Goal: Information Seeking & Learning: Learn about a topic

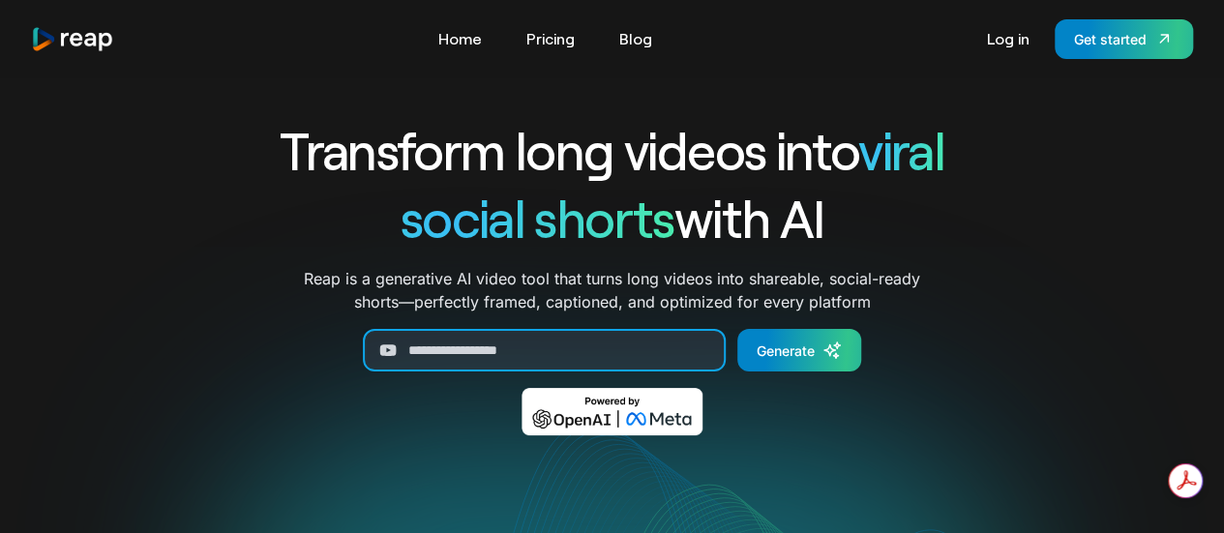
click at [608, 349] on input "Generate Form" at bounding box center [544, 350] width 363 height 43
click at [1010, 52] on link "Log in" at bounding box center [1009, 38] width 62 height 31
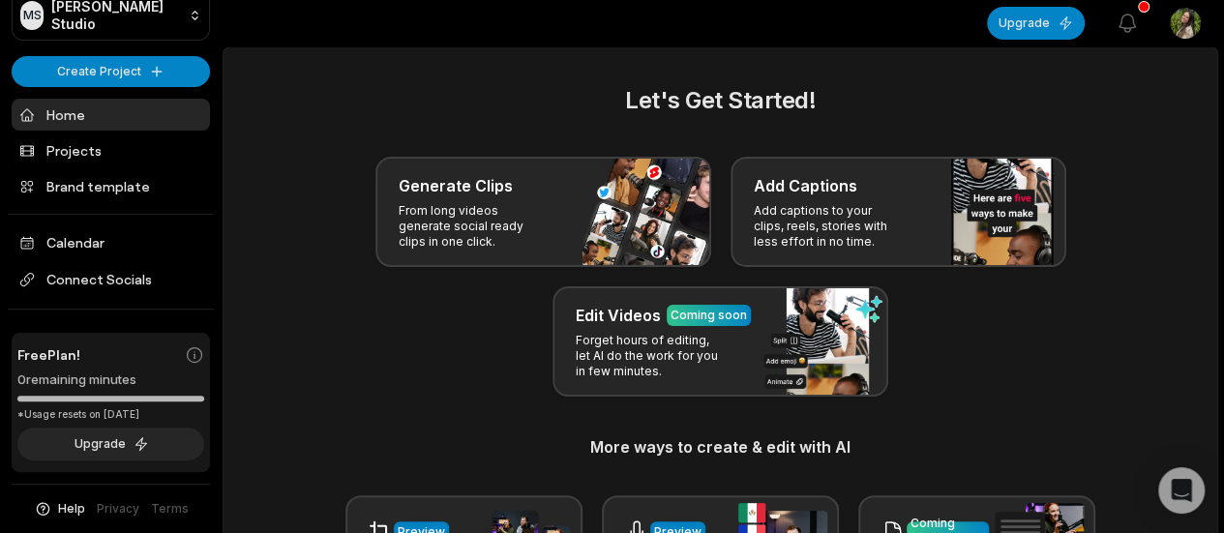
click at [151, 107] on link "Home" at bounding box center [111, 115] width 198 height 32
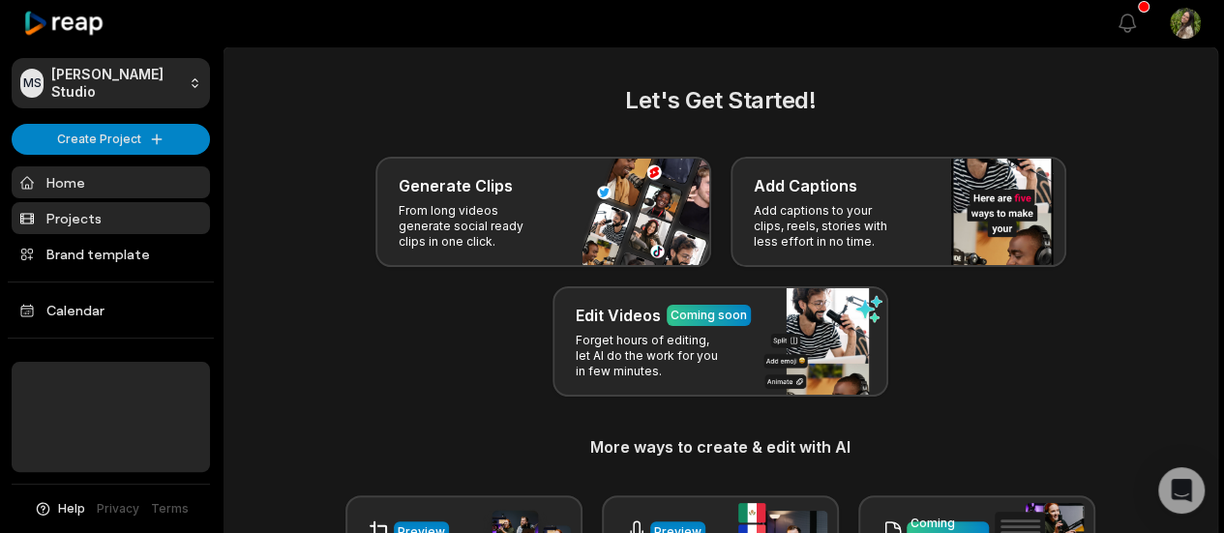
click at [145, 205] on link "Projects" at bounding box center [111, 218] width 198 height 32
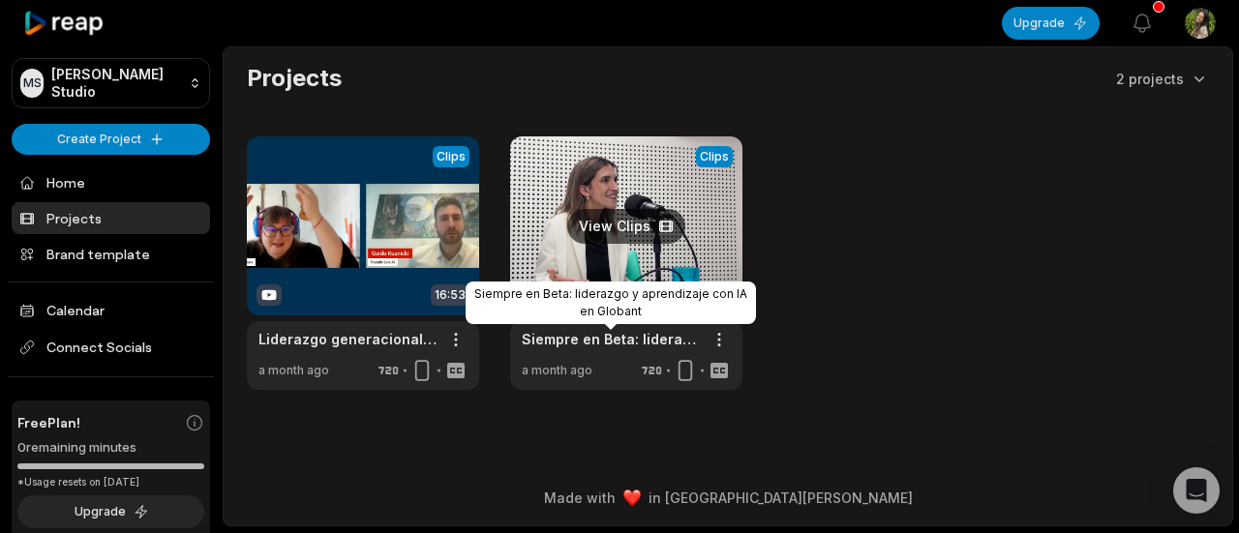
click at [617, 341] on link "Siempre en Beta: liderazgo y aprendizaje con IA en Globant" at bounding box center [611, 339] width 178 height 20
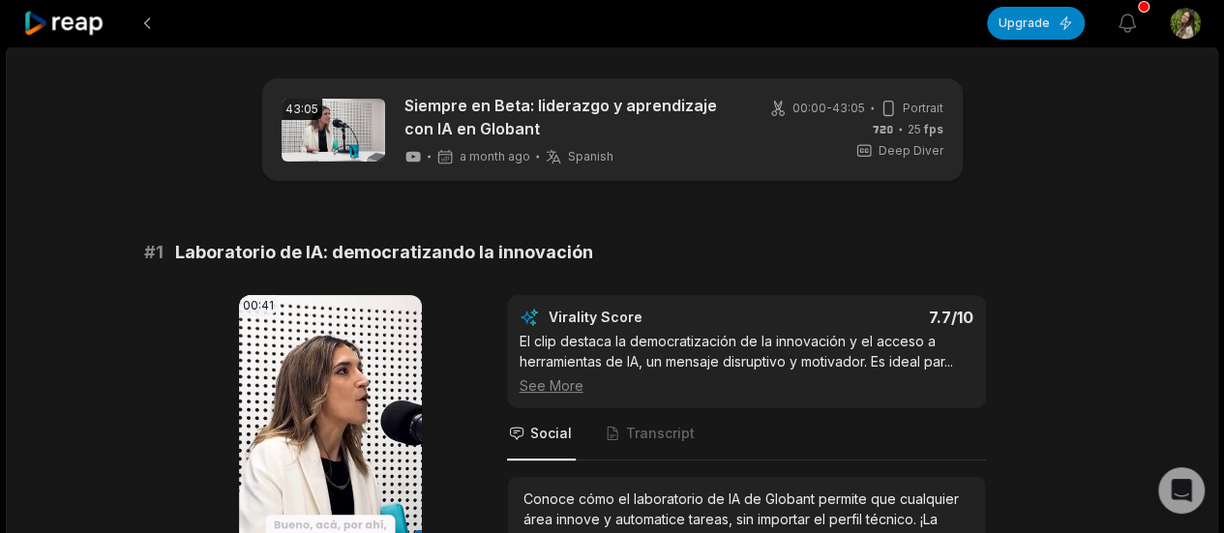
scroll to position [97, 0]
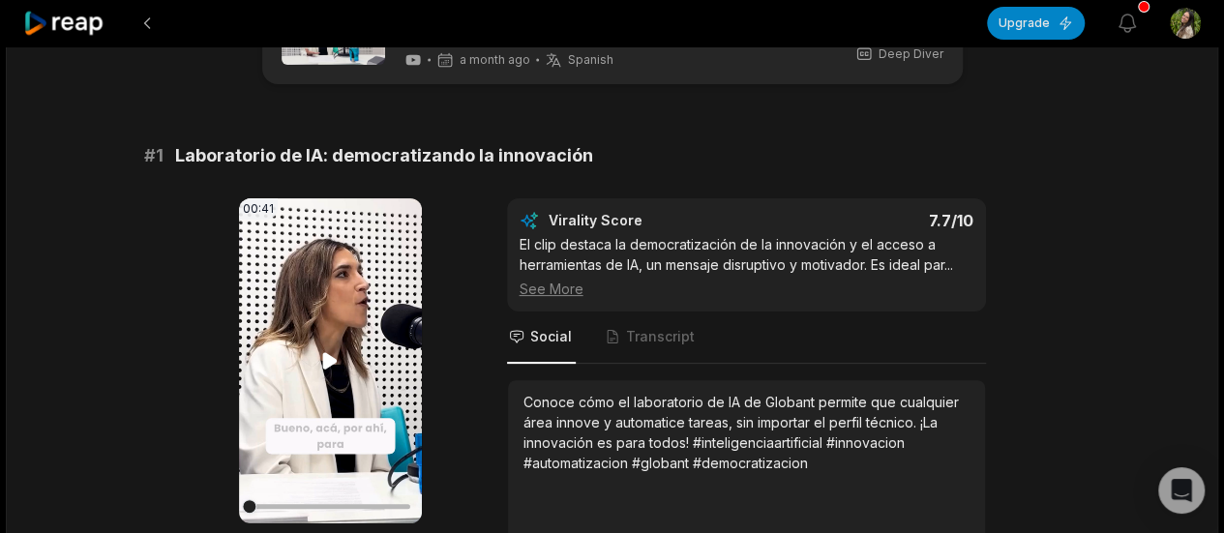
click at [324, 359] on icon at bounding box center [330, 360] width 15 height 16
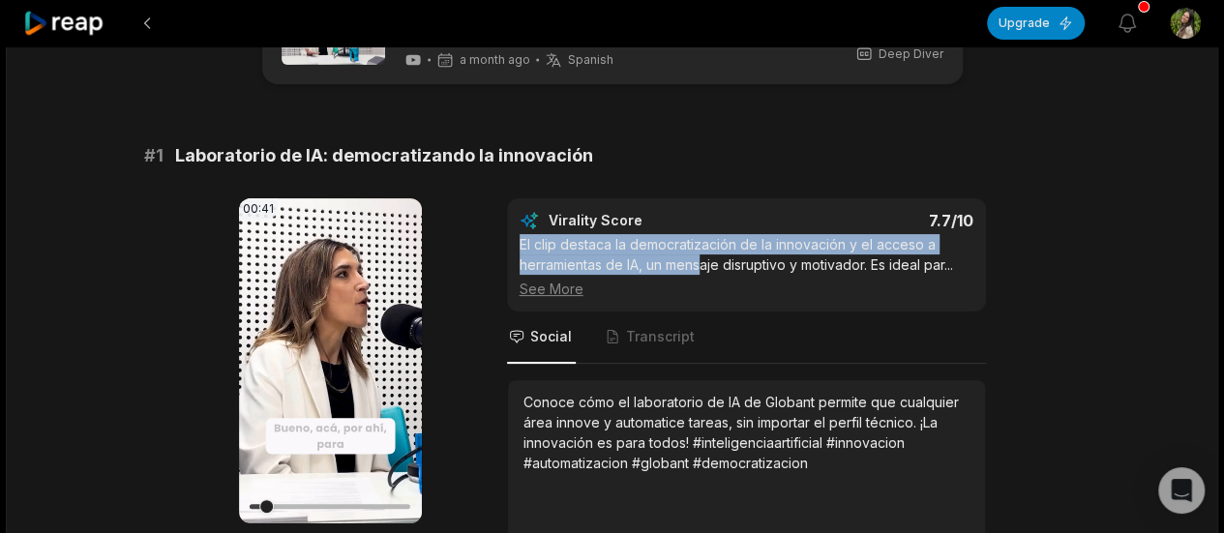
drag, startPoint x: 525, startPoint y: 235, endPoint x: 704, endPoint y: 260, distance: 180.8
click at [704, 260] on div "Virality Score 7.7 /10 El clip destaca la democratización de la innovación y el…" at bounding box center [747, 255] width 454 height 88
click at [337, 368] on icon at bounding box center [329, 360] width 23 height 23
click at [554, 241] on div "El clip destaca la democratización de la innovación y el acceso a herramientas …" at bounding box center [747, 266] width 454 height 65
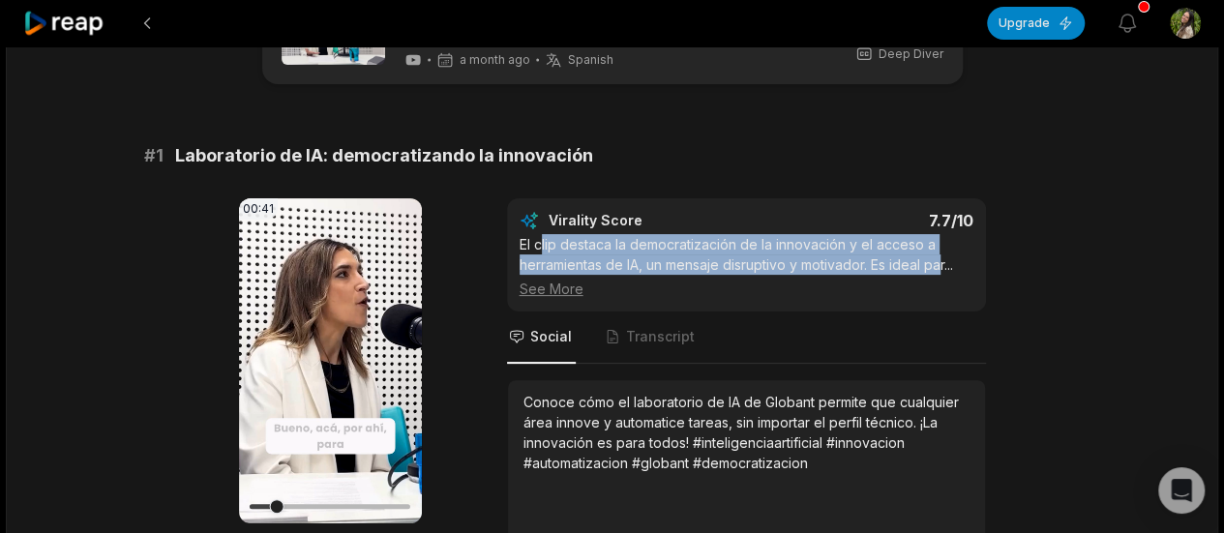
drag, startPoint x: 540, startPoint y: 242, endPoint x: 941, endPoint y: 260, distance: 401.2
click at [941, 260] on div "El clip destaca la democratización de la innovación y el acceso a herramientas …" at bounding box center [747, 266] width 454 height 65
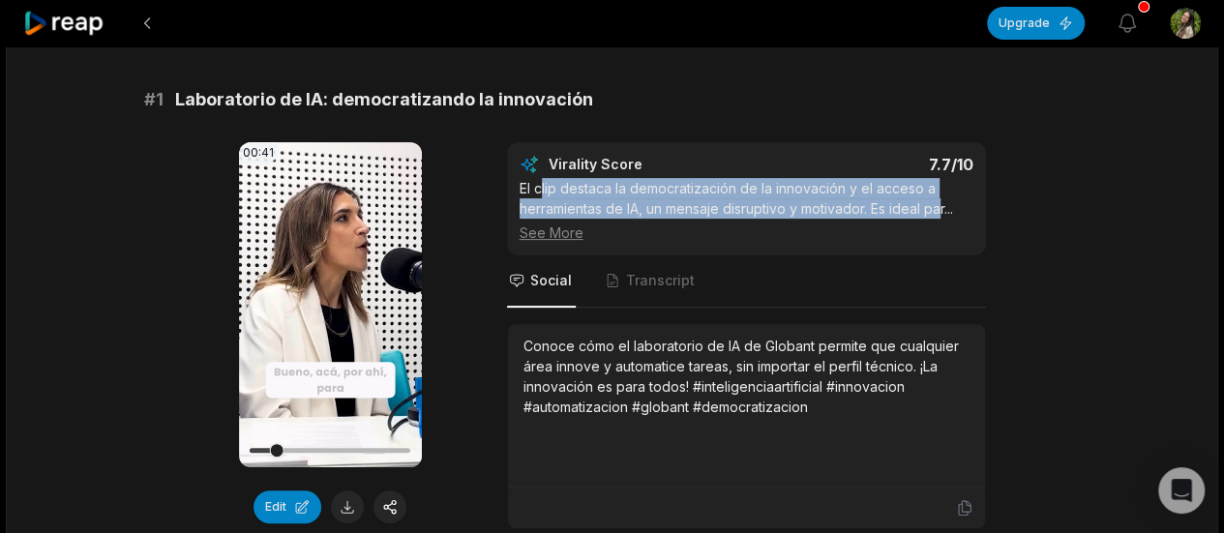
scroll to position [194, 0]
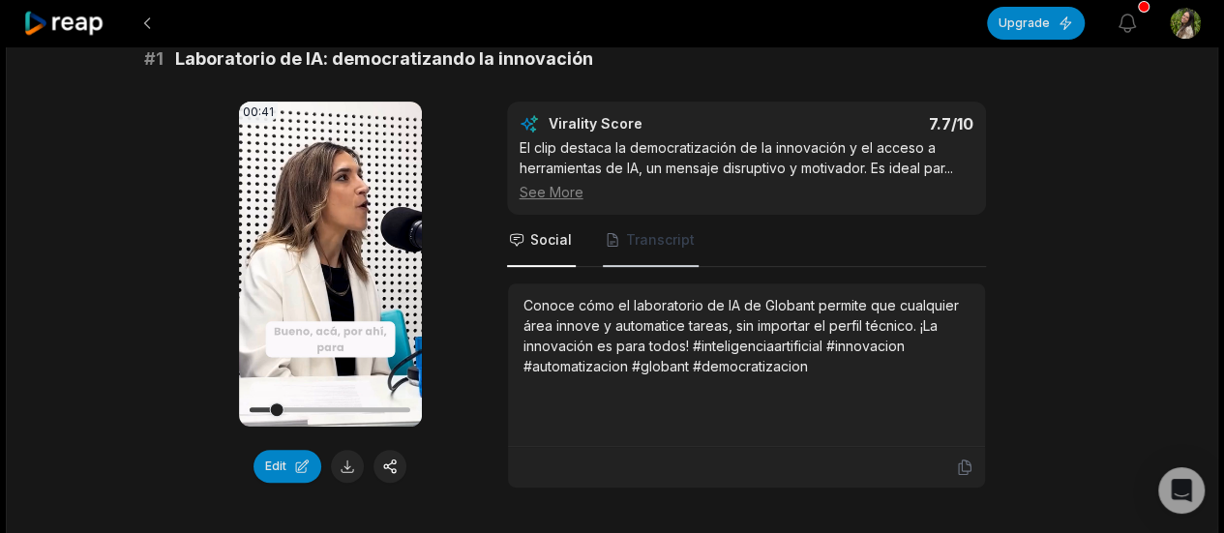
click at [649, 243] on span "Transcript" at bounding box center [660, 239] width 69 height 19
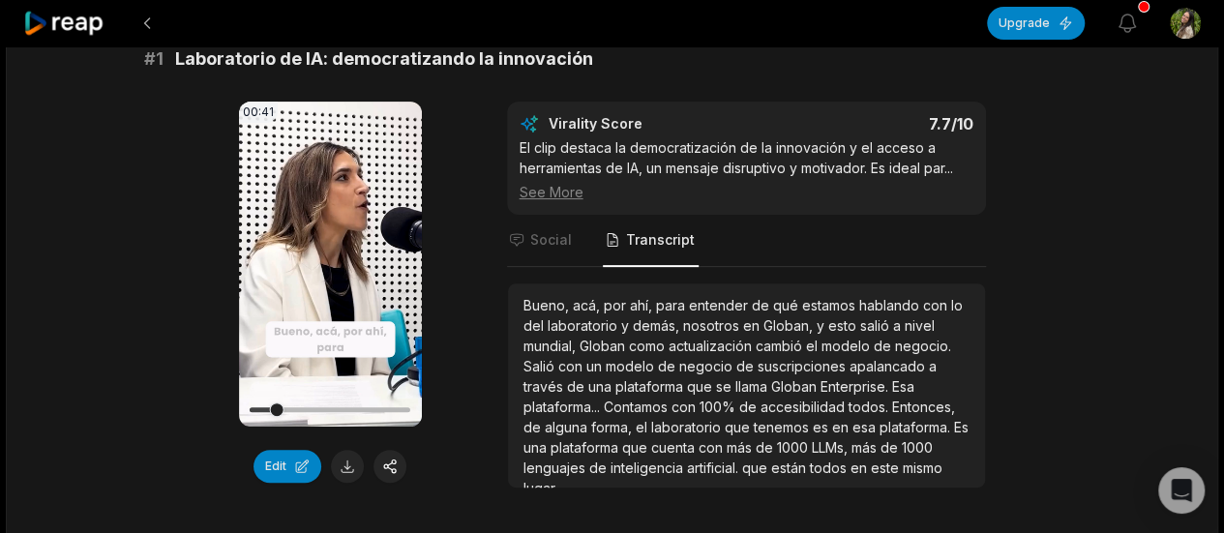
scroll to position [10, 0]
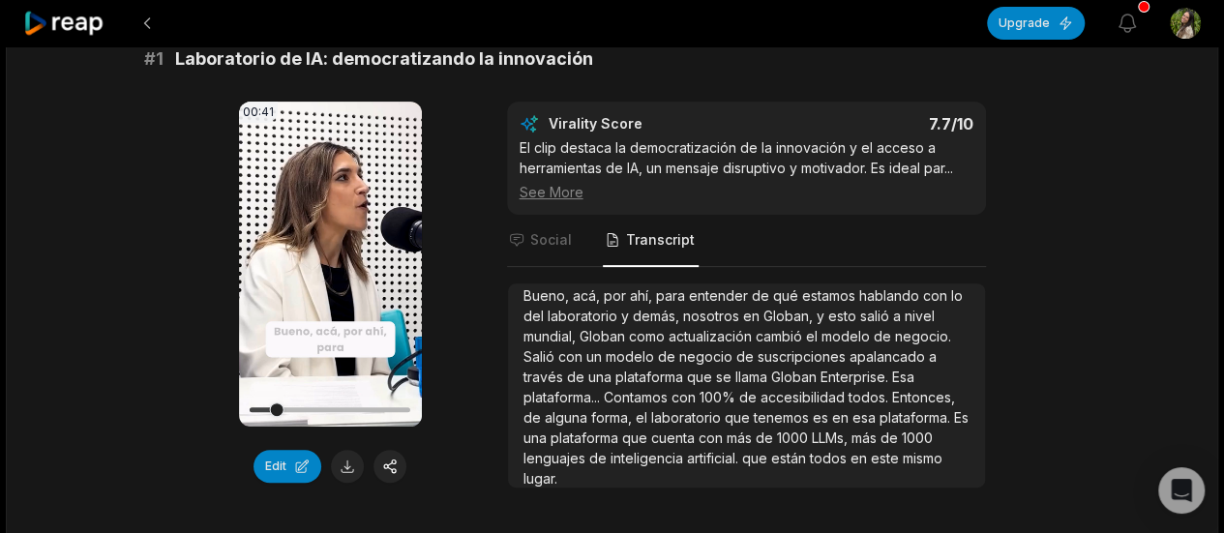
click at [573, 239] on nav "Social Transcript" at bounding box center [746, 241] width 479 height 52
click at [562, 240] on span "Social" at bounding box center [551, 239] width 42 height 19
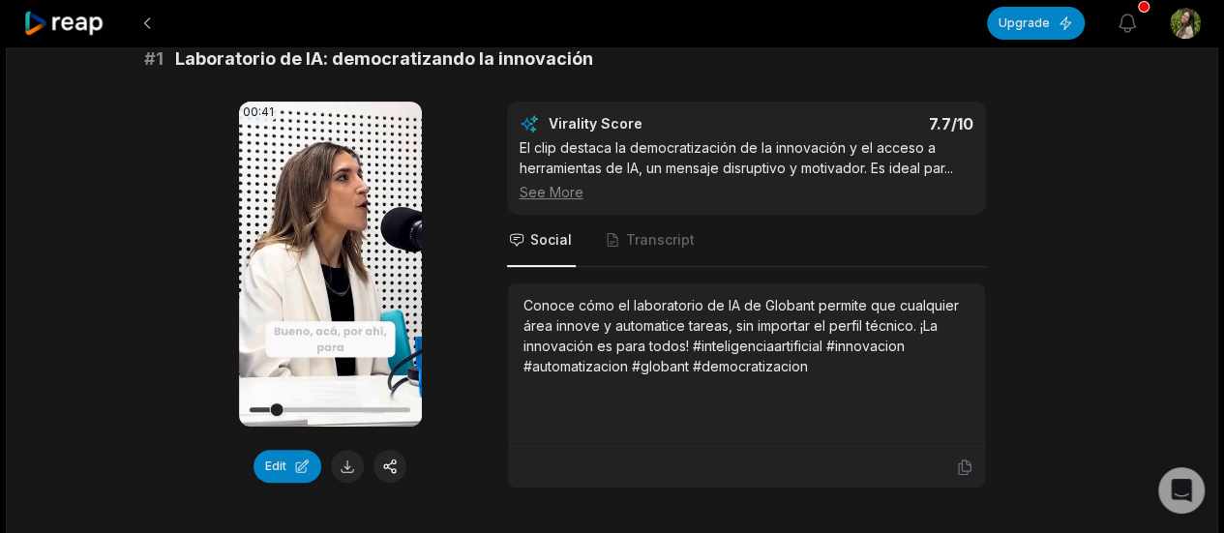
scroll to position [0, 0]
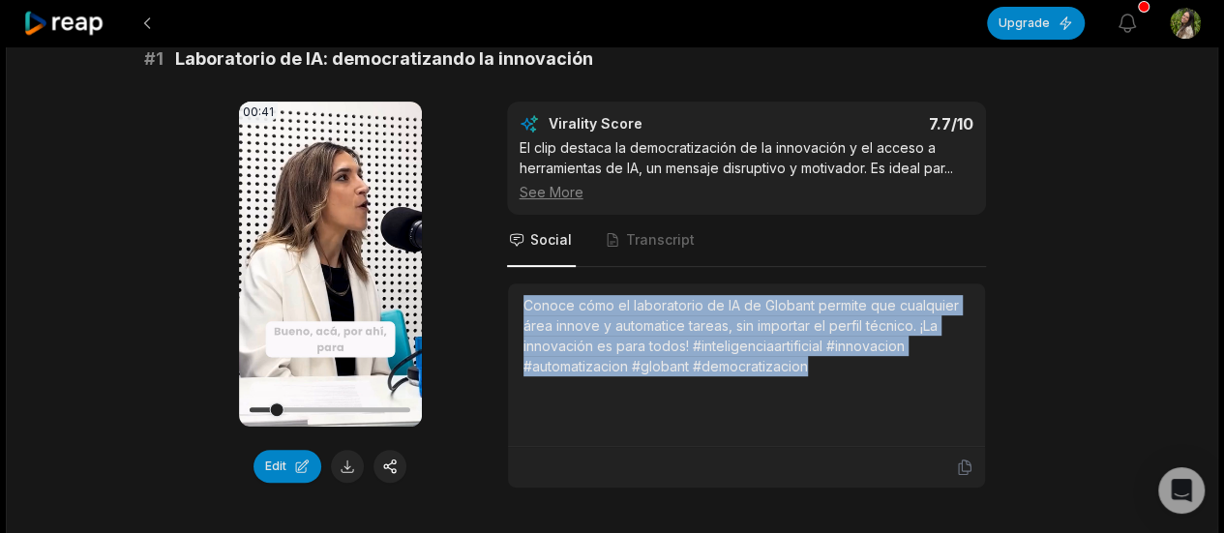
drag, startPoint x: 823, startPoint y: 375, endPoint x: 485, endPoint y: 297, distance: 346.6
click at [485, 297] on div "00:41 Your browser does not support mp4 format. Edit Virality Score 7.7 /10 El …" at bounding box center [612, 295] width 937 height 387
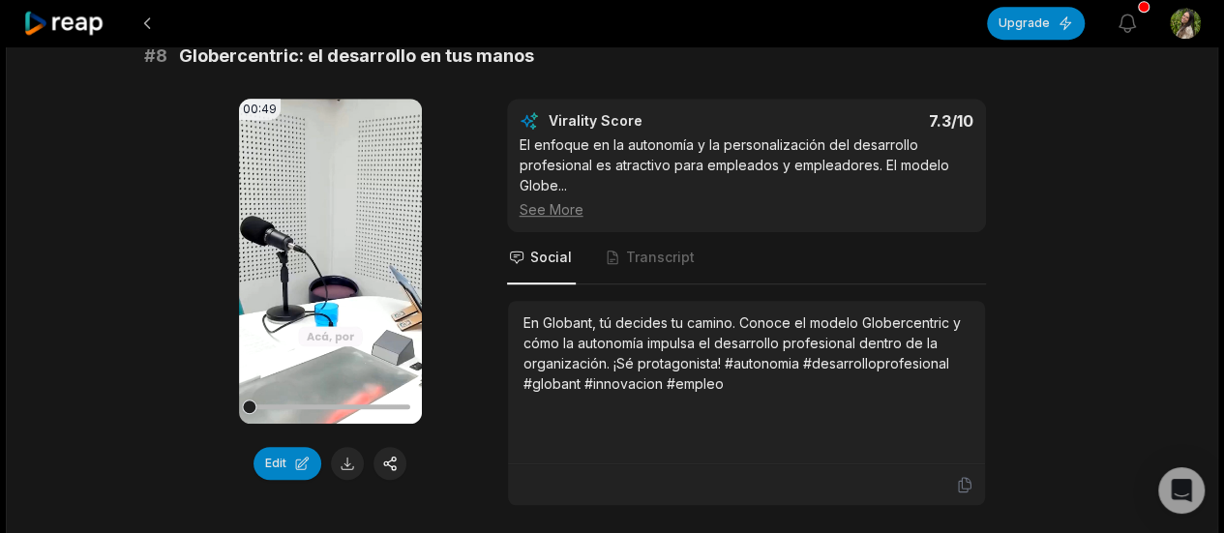
scroll to position [4162, 0]
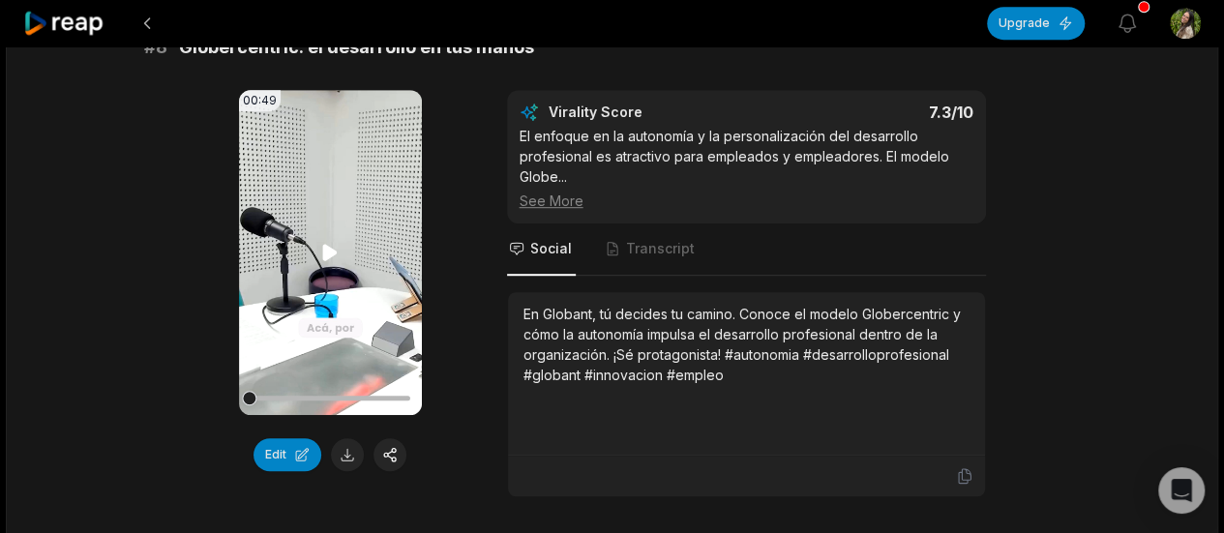
click at [333, 244] on icon at bounding box center [330, 252] width 15 height 16
click at [347, 218] on video "Your browser does not support mp4 format." at bounding box center [330, 252] width 183 height 325
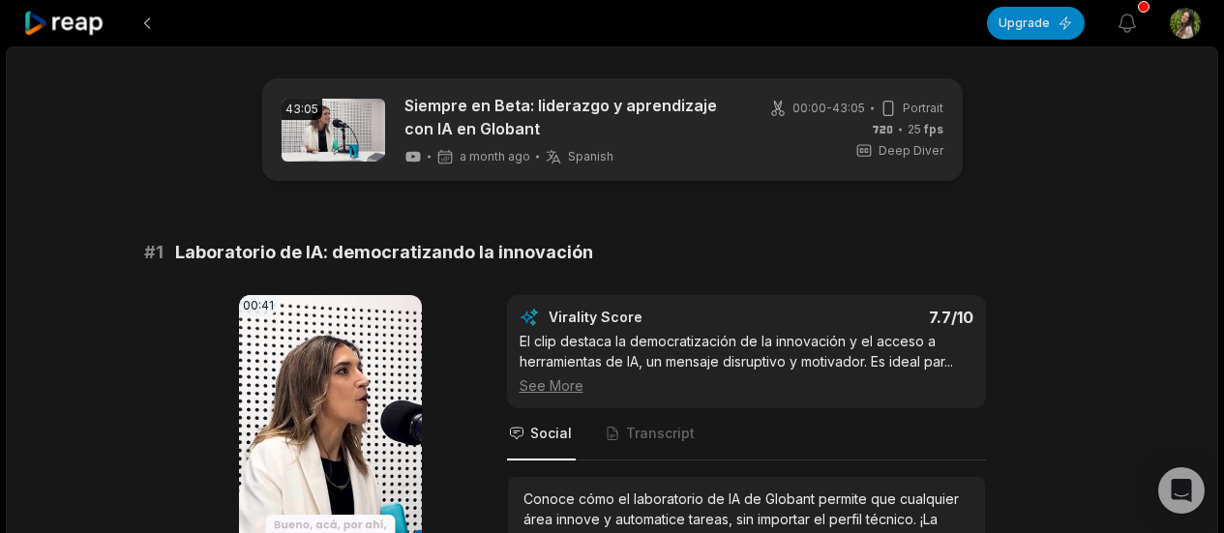
scroll to position [4162, 0]
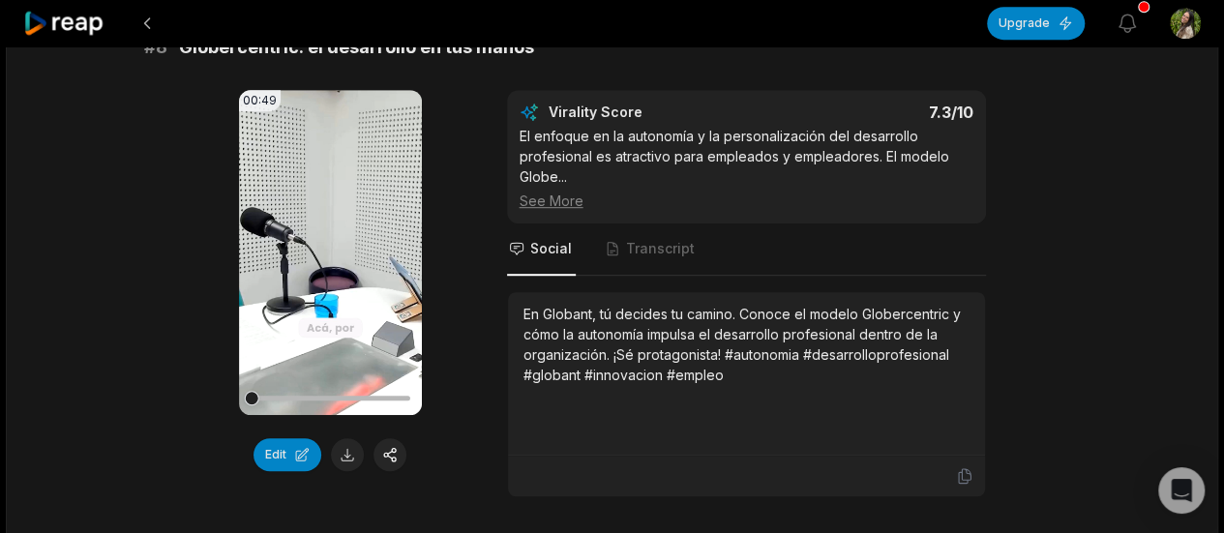
click at [325, 195] on video "Your browser does not support mp4 format." at bounding box center [330, 252] width 183 height 325
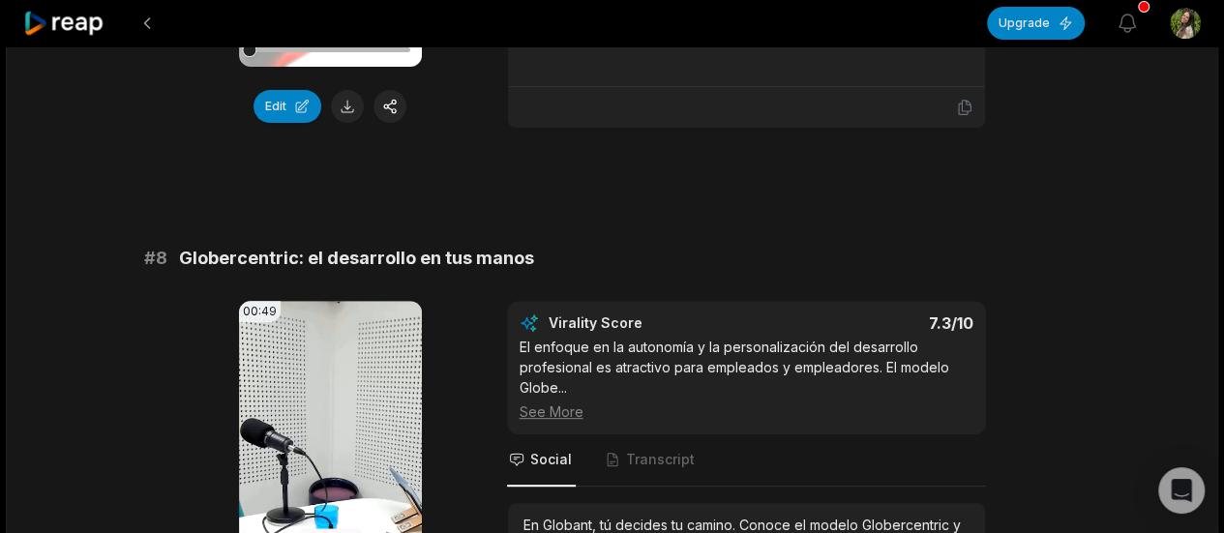
scroll to position [4065, 0]
